Goal: Information Seeking & Learning: Find specific page/section

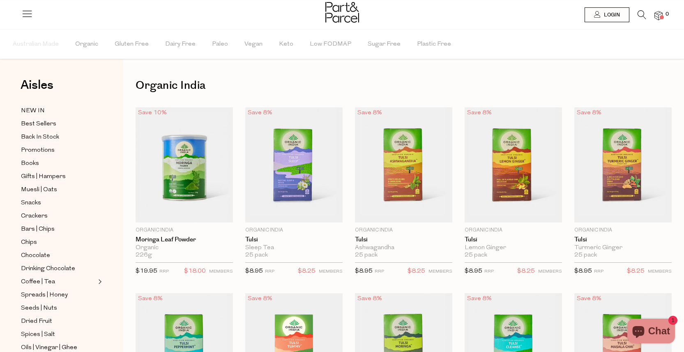
click at [640, 15] on icon at bounding box center [642, 14] width 9 height 9
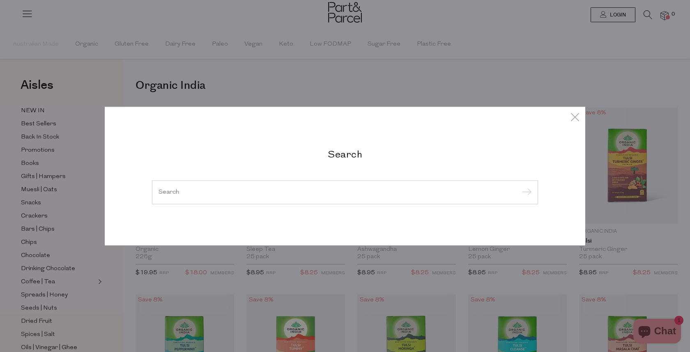
click at [350, 192] on input "search" at bounding box center [345, 192] width 373 height 6
paste input "Dr Bronner’s castile soap"
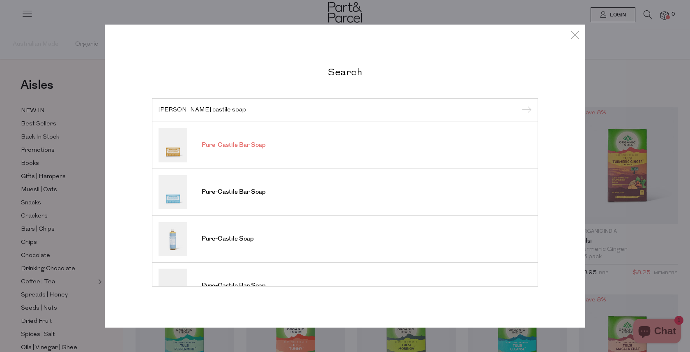
type input "Dr Bronner’s castile soap"
click at [174, 148] on img at bounding box center [173, 145] width 29 height 34
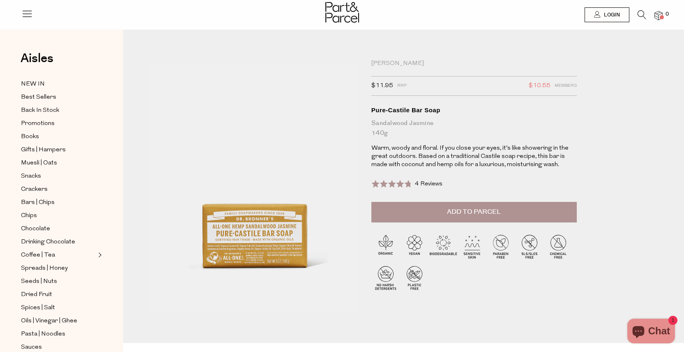
drag, startPoint x: 424, startPoint y: 60, endPoint x: 361, endPoint y: 8, distance: 81.4
click at [423, 60] on div "[PERSON_NAME]" at bounding box center [473, 64] width 205 height 8
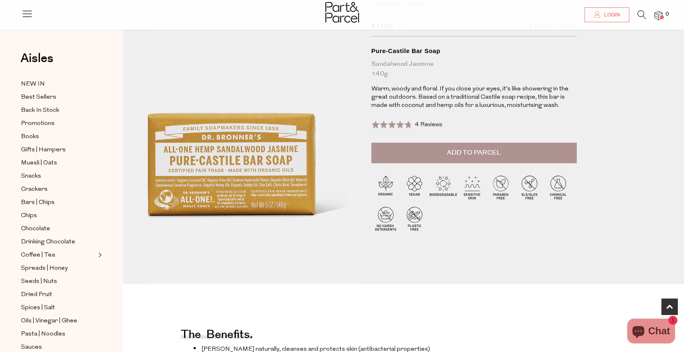
scroll to position [154, 0]
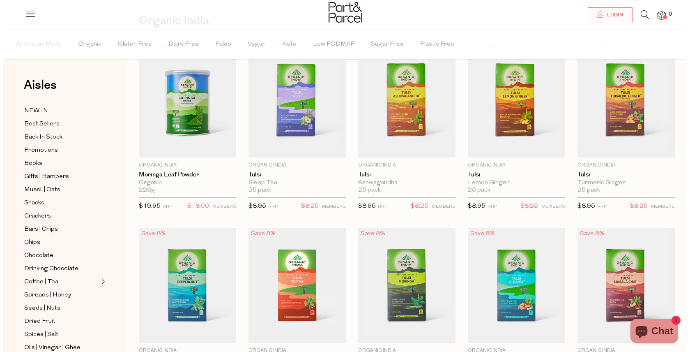
scroll to position [65, 0]
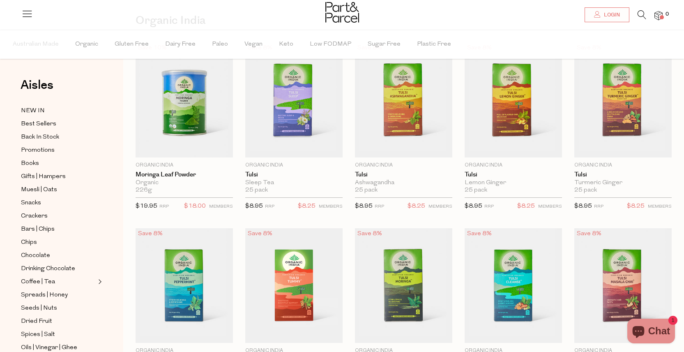
click at [640, 14] on icon at bounding box center [642, 14] width 9 height 9
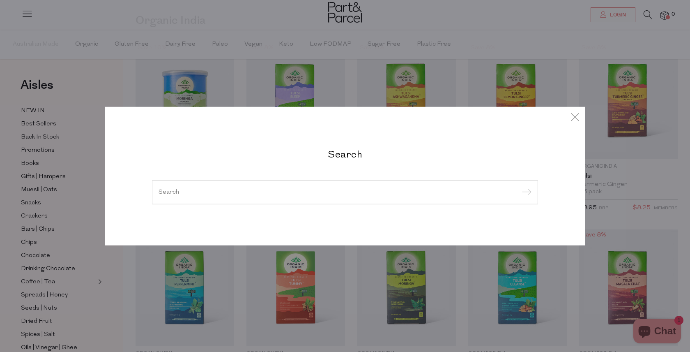
click at [196, 192] on input "search" at bounding box center [345, 192] width 373 height 6
paste input "Dr Bronner’s castile soap"
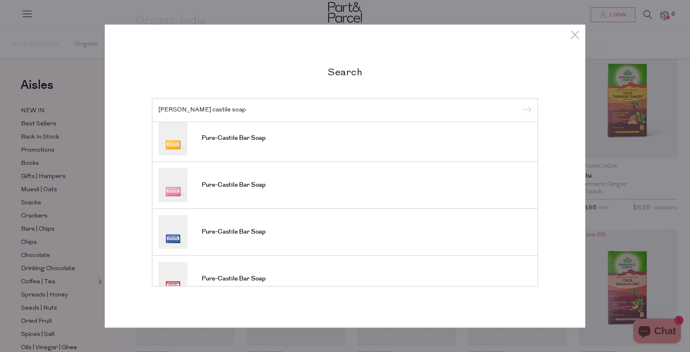
scroll to position [145, 0]
type input "Dr Bronner’s castile soap"
click at [175, 192] on img at bounding box center [173, 187] width 29 height 34
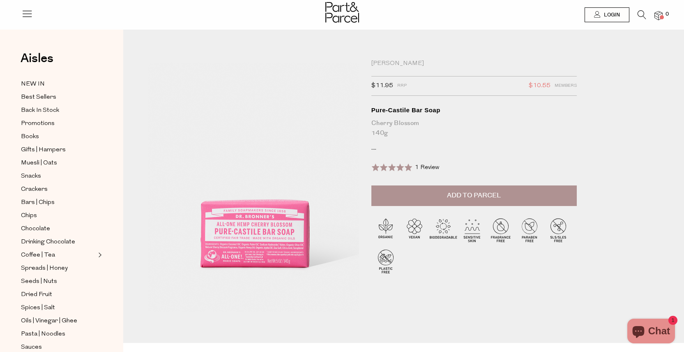
click at [313, 70] on img at bounding box center [218, 258] width 338 height 399
click at [643, 14] on icon at bounding box center [642, 14] width 9 height 9
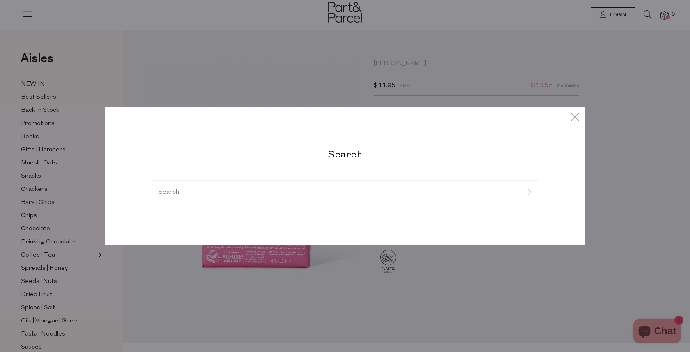
click at [247, 191] on input "search" at bounding box center [345, 192] width 373 height 6
paste input "Dr Bronner’s castile soap"
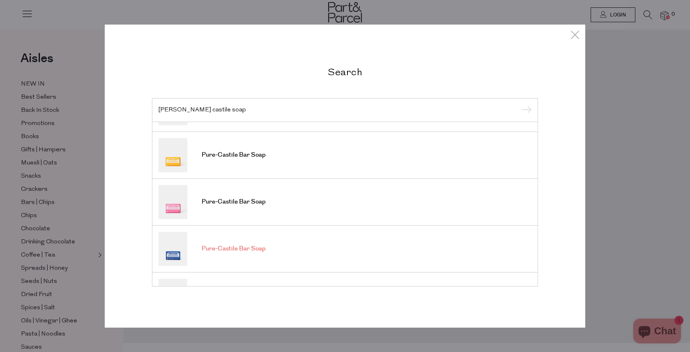
scroll to position [14, 0]
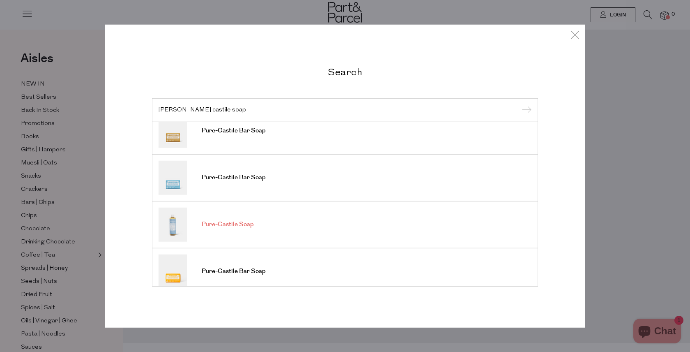
type input "Dr Bronner’s castile soap"
click at [225, 225] on span "Pure-Castile Soap" at bounding box center [228, 224] width 52 height 8
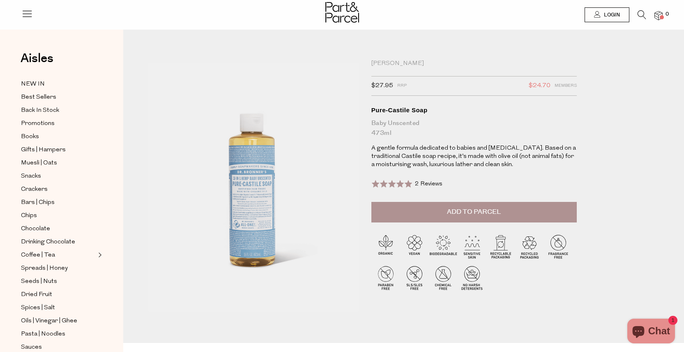
drag, startPoint x: 246, startPoint y: 65, endPoint x: 267, endPoint y: 7, distance: 61.0
click at [246, 64] on img at bounding box center [258, 260] width 338 height 399
click at [642, 13] on icon at bounding box center [642, 14] width 9 height 9
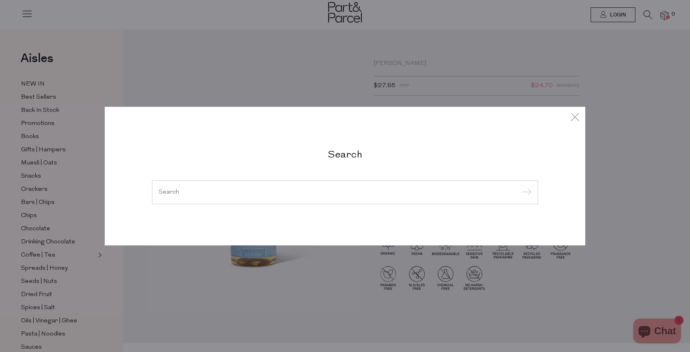
click at [268, 188] on div at bounding box center [345, 192] width 386 height 24
click at [190, 191] on input "search" at bounding box center [345, 192] width 373 height 6
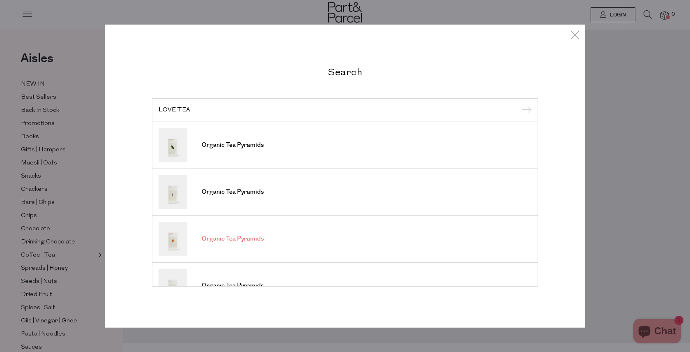
type input "LOVE TEA"
click at [173, 235] on img at bounding box center [173, 238] width 29 height 34
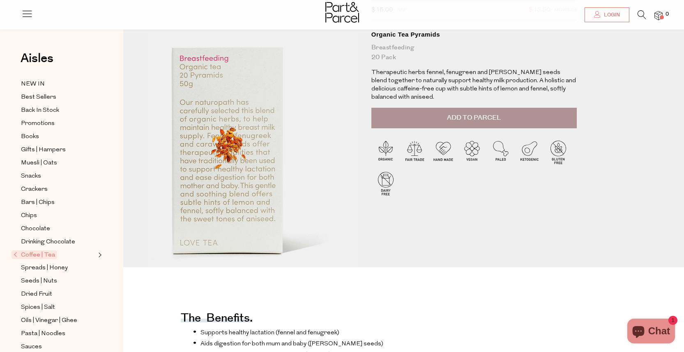
scroll to position [113, 0]
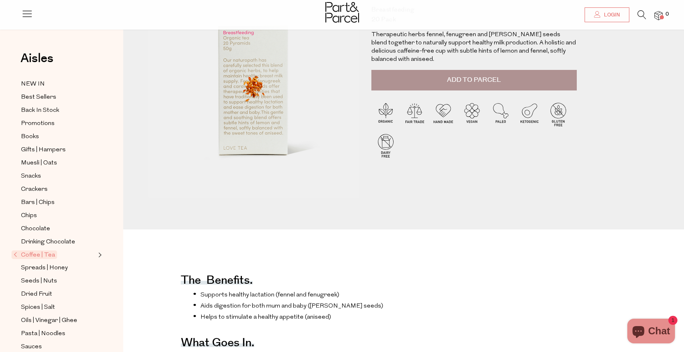
click at [40, 251] on span "Coffee | Tea" at bounding box center [35, 254] width 46 height 9
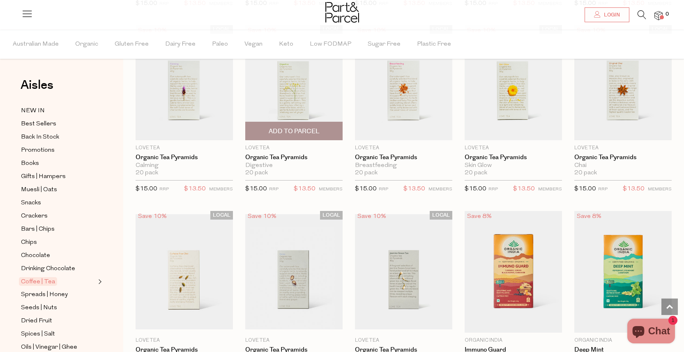
scroll to position [439, 0]
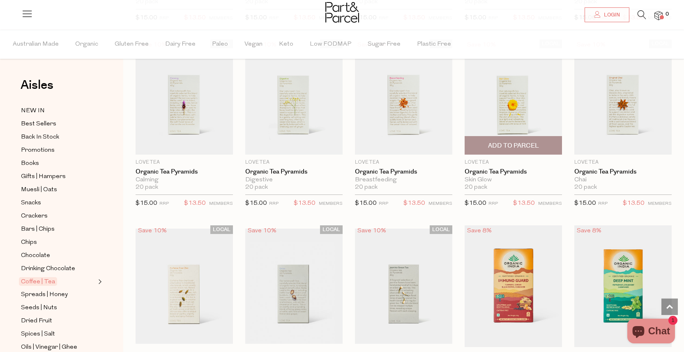
click at [528, 102] on img at bounding box center [513, 96] width 97 height 115
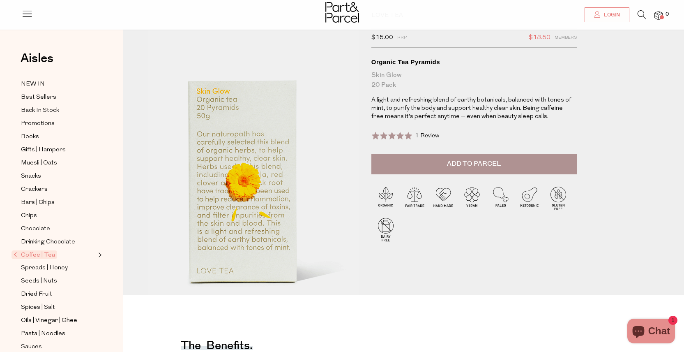
scroll to position [48, 0]
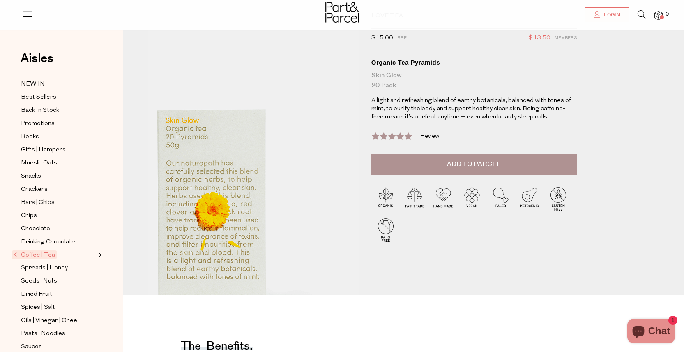
click at [318, 88] on img at bounding box center [215, 183] width 338 height 399
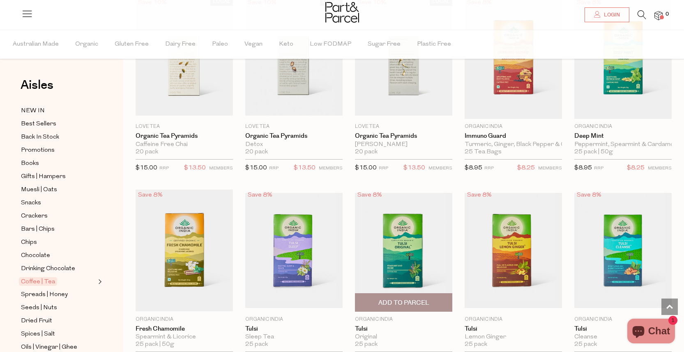
scroll to position [670, 0]
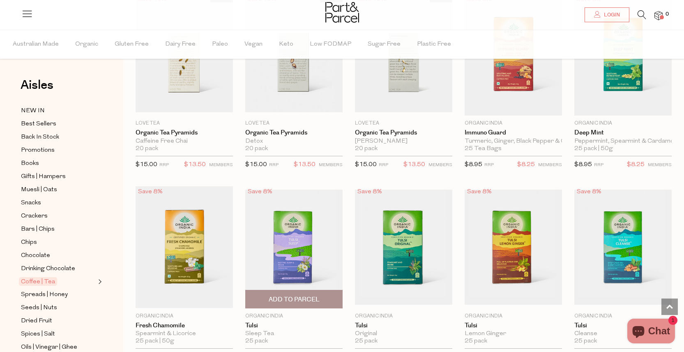
click at [290, 238] on img at bounding box center [293, 246] width 97 height 115
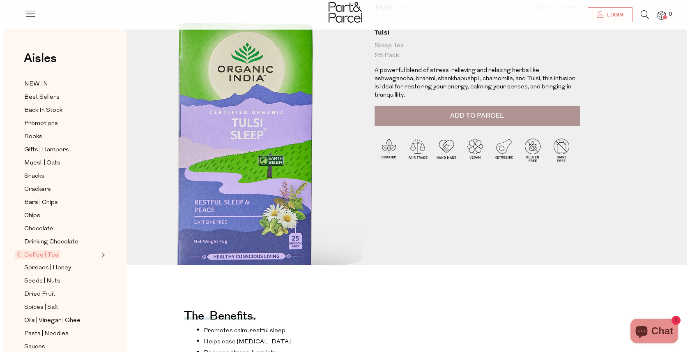
scroll to position [62, 0]
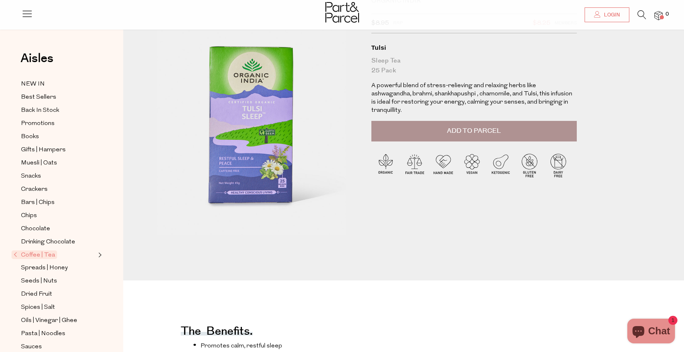
click at [641, 15] on icon at bounding box center [642, 14] width 9 height 9
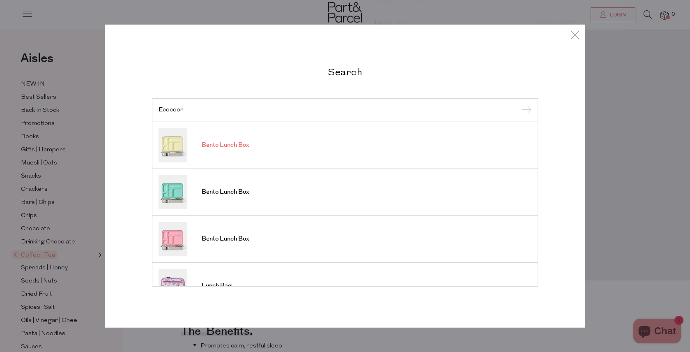
type input "Ecocoon"
click at [177, 142] on img at bounding box center [173, 145] width 29 height 34
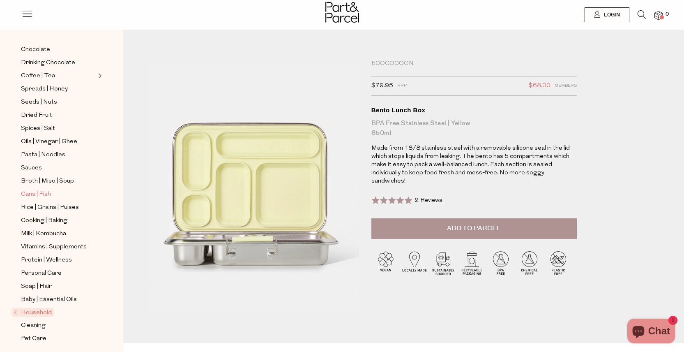
scroll to position [184, 0]
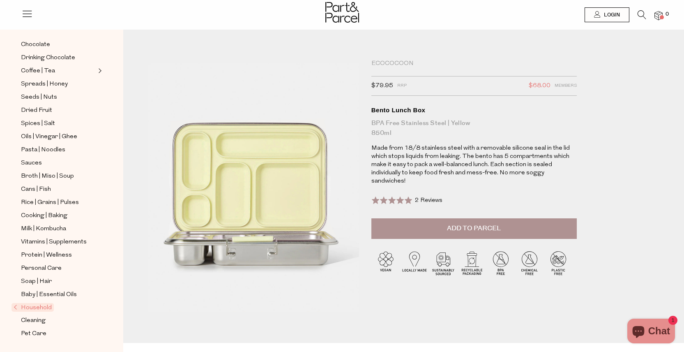
click at [43, 307] on span "Household" at bounding box center [33, 307] width 42 height 9
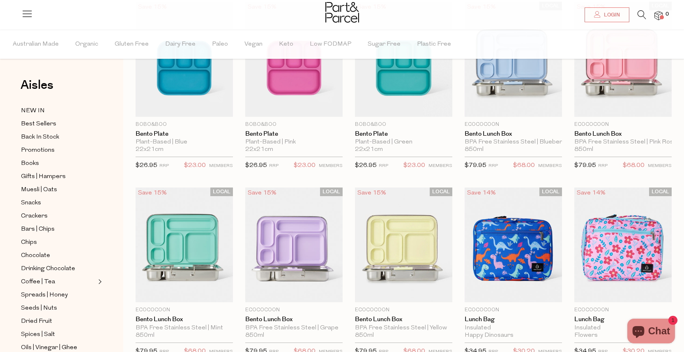
scroll to position [91, 0]
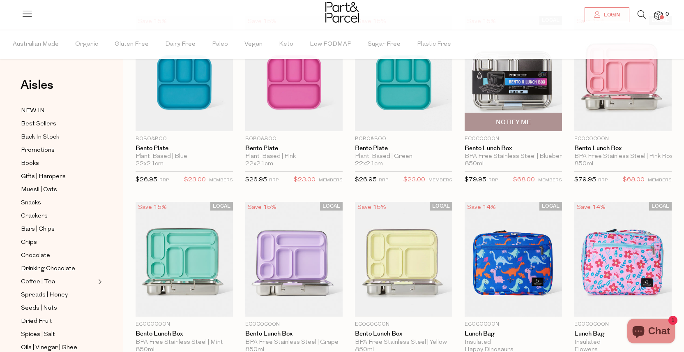
click at [506, 92] on img at bounding box center [513, 73] width 97 height 115
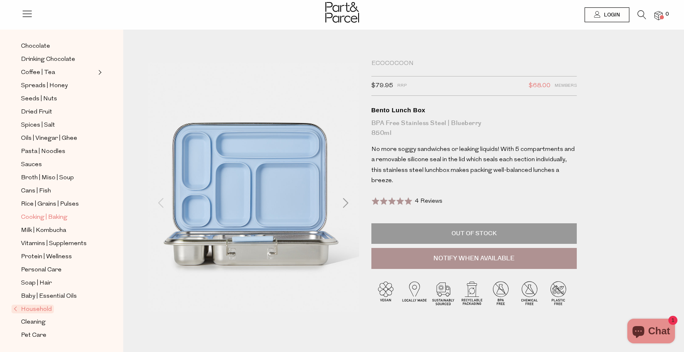
scroll to position [184, 0]
click at [41, 305] on span "Household" at bounding box center [33, 307] width 42 height 9
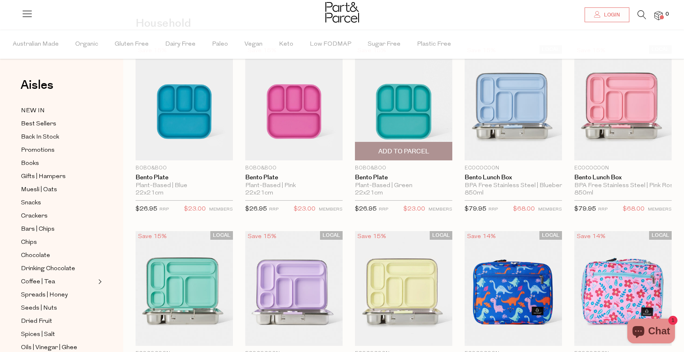
scroll to position [63, 0]
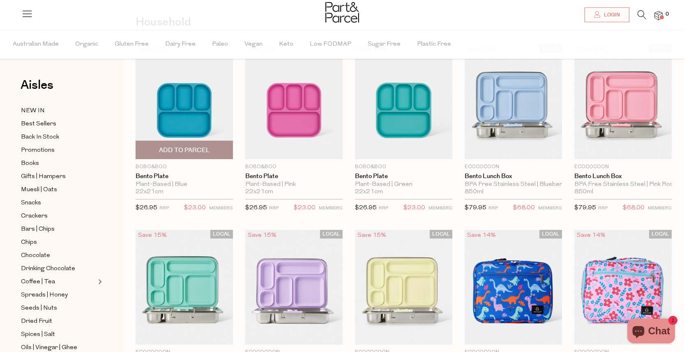
click at [198, 106] on img at bounding box center [184, 101] width 97 height 115
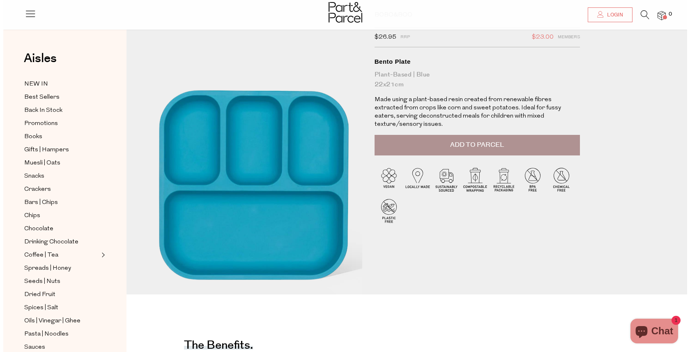
scroll to position [48, 0]
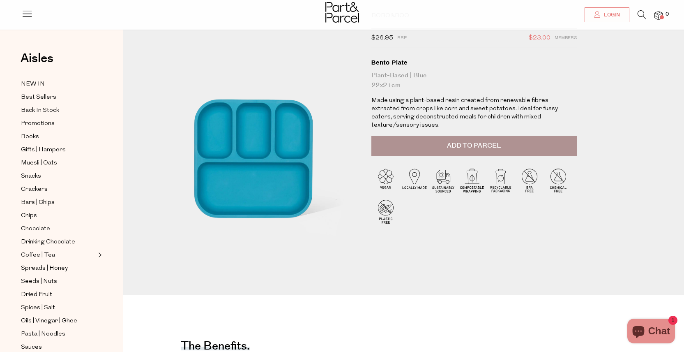
click at [640, 12] on icon at bounding box center [642, 14] width 9 height 9
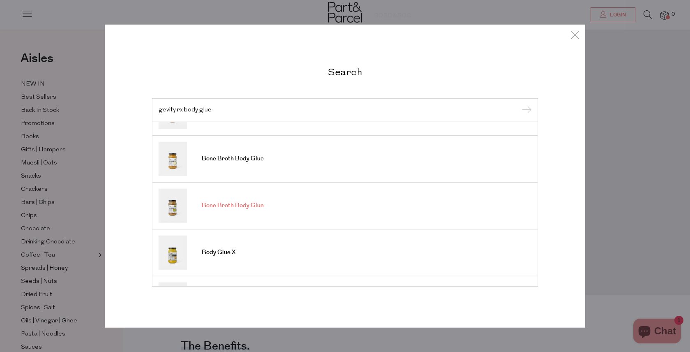
scroll to position [34, 0]
type input "gevity rx body glue"
click at [175, 250] on img at bounding box center [173, 252] width 29 height 34
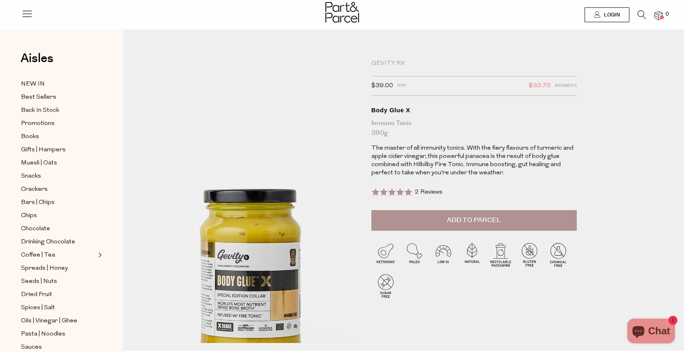
drag, startPoint x: 249, startPoint y: 96, endPoint x: 249, endPoint y: 92, distance: 4.6
click at [249, 95] on img at bounding box center [256, 247] width 338 height 399
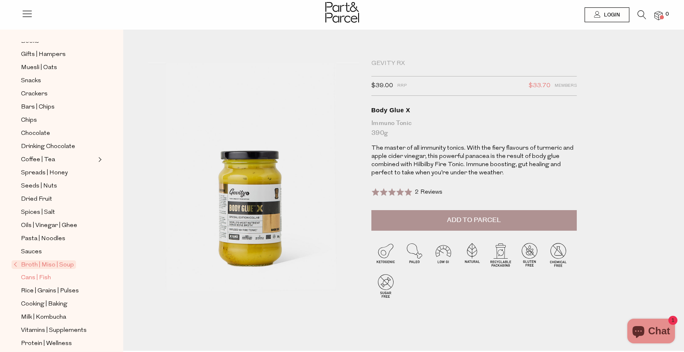
scroll to position [184, 0]
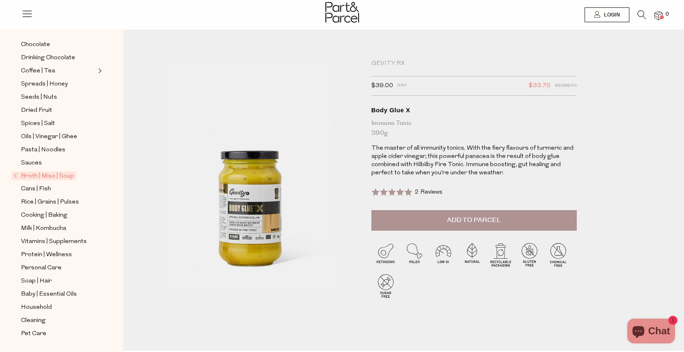
click at [54, 173] on span "Broth | Miso | Soup" at bounding box center [44, 175] width 65 height 9
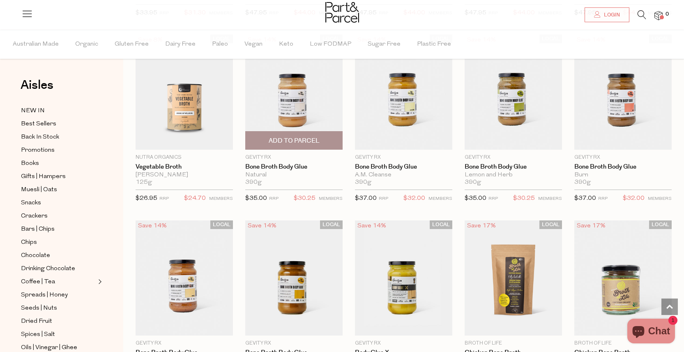
scroll to position [368, 0]
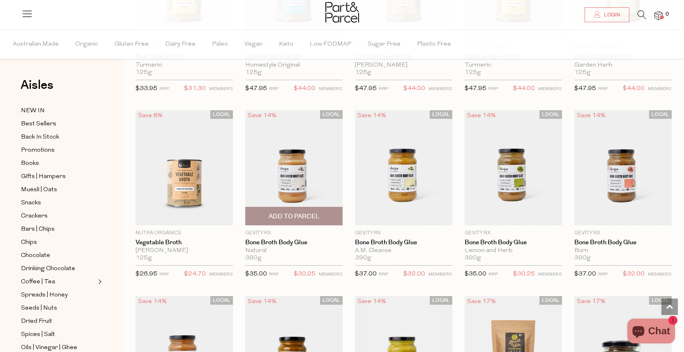
click at [300, 170] on img at bounding box center [293, 167] width 97 height 115
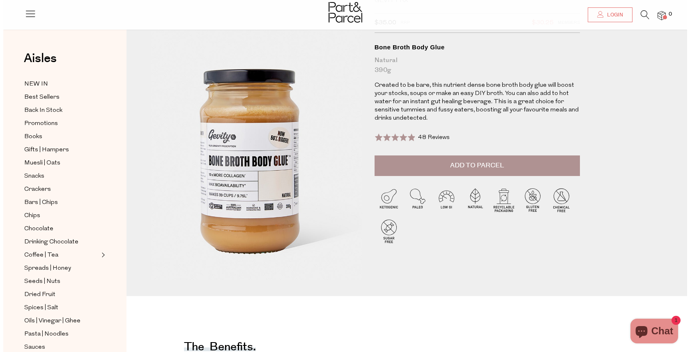
scroll to position [63, 0]
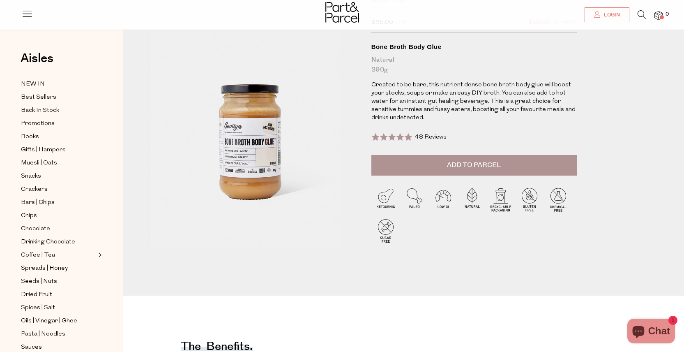
click at [640, 15] on icon at bounding box center [642, 14] width 9 height 9
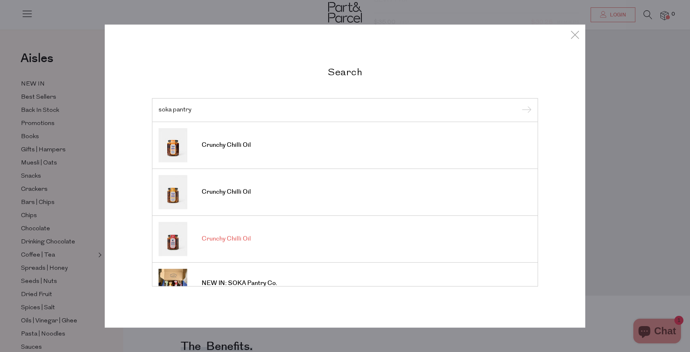
type input "soka pantry"
click at [174, 245] on img at bounding box center [173, 238] width 29 height 34
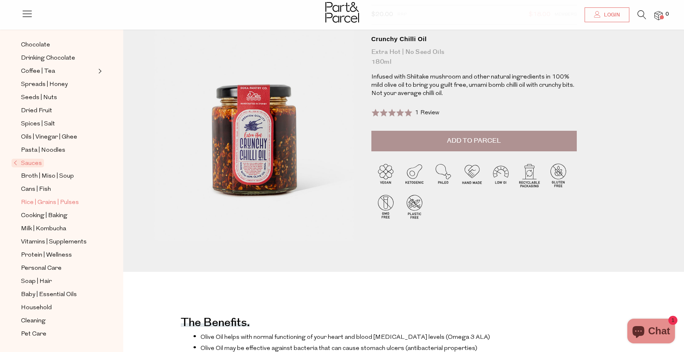
scroll to position [184, 0]
click at [35, 160] on span "Sauces" at bounding box center [28, 162] width 32 height 9
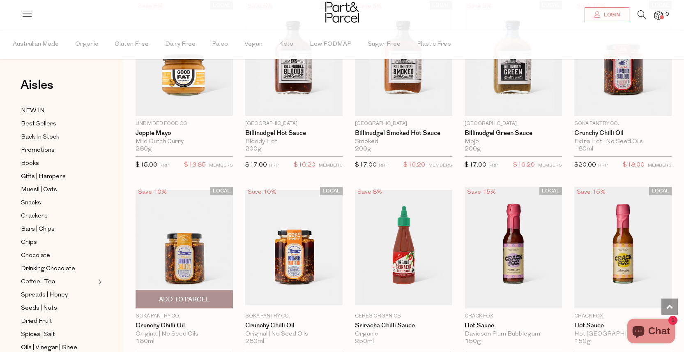
scroll to position [848, 0]
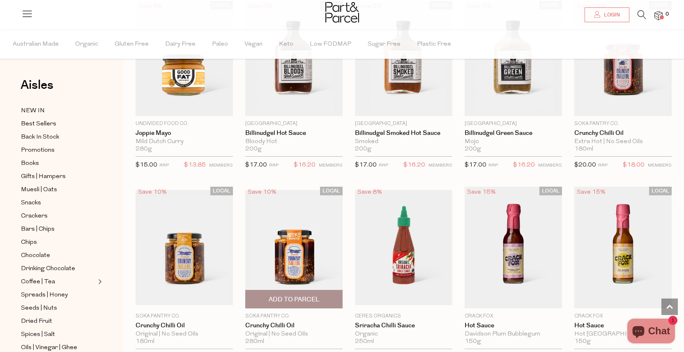
click at [303, 245] on img at bounding box center [293, 247] width 97 height 115
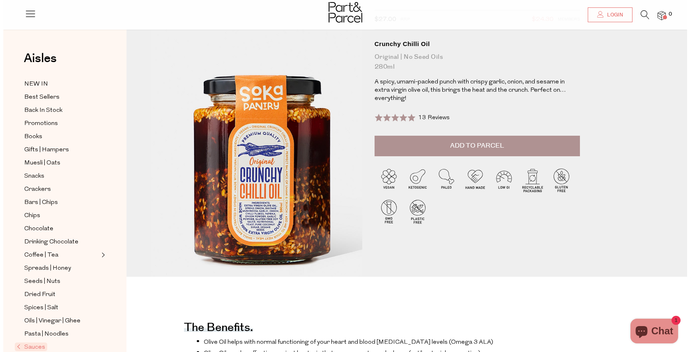
scroll to position [58, 0]
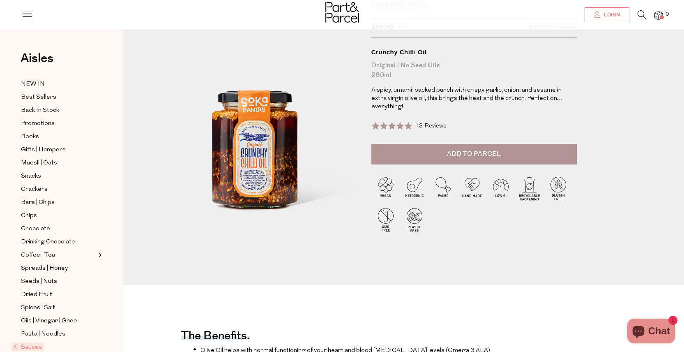
click at [309, 63] on img at bounding box center [220, 178] width 338 height 399
click at [641, 14] on icon at bounding box center [642, 14] width 9 height 9
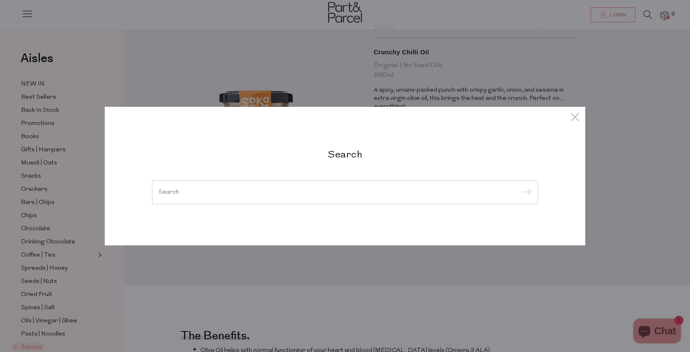
click at [303, 194] on input "search" at bounding box center [345, 192] width 373 height 6
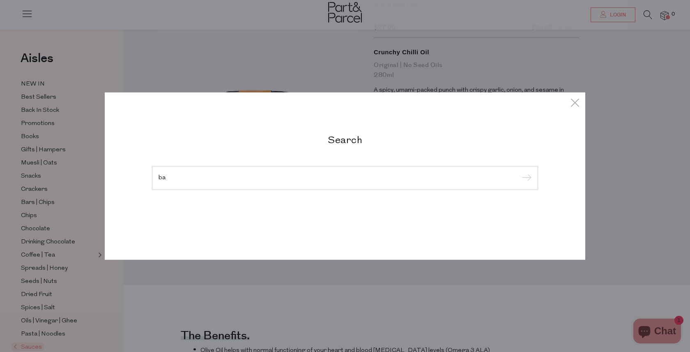
type input "b"
type input "alter eco"
click at [519, 172] on input "submit" at bounding box center [525, 178] width 12 height 12
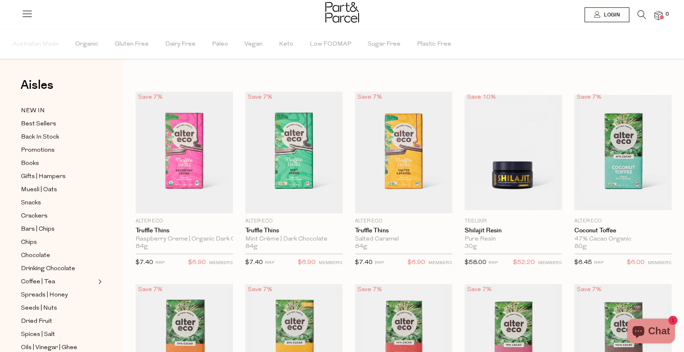
click at [641, 12] on icon at bounding box center [642, 14] width 9 height 9
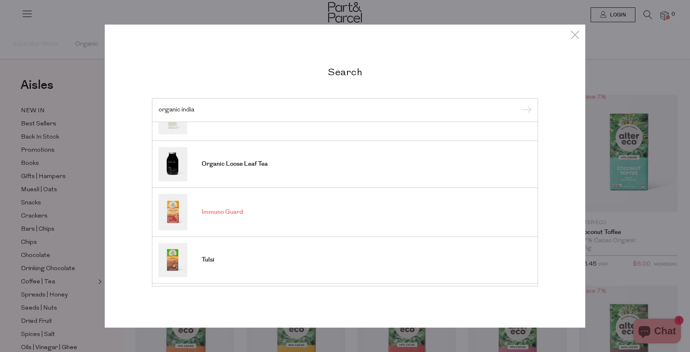
scroll to position [306, 0]
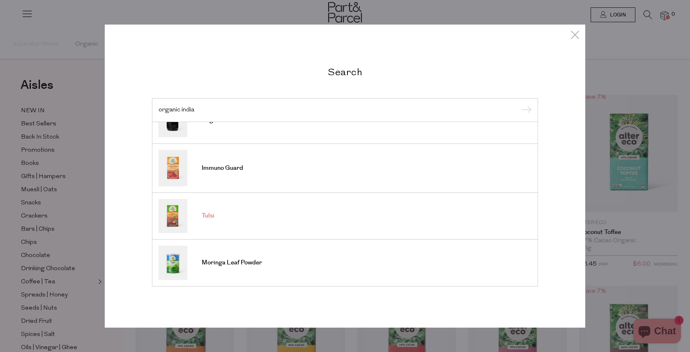
type input "organic india"
click at [173, 210] on img at bounding box center [173, 215] width 29 height 34
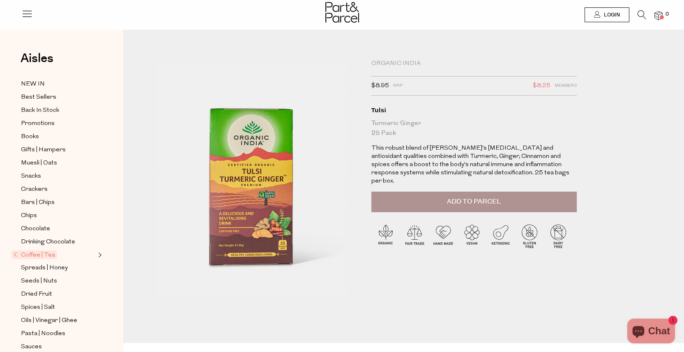
click at [257, 55] on div at bounding box center [254, 198] width 224 height 288
